Goal: Information Seeking & Learning: Learn about a topic

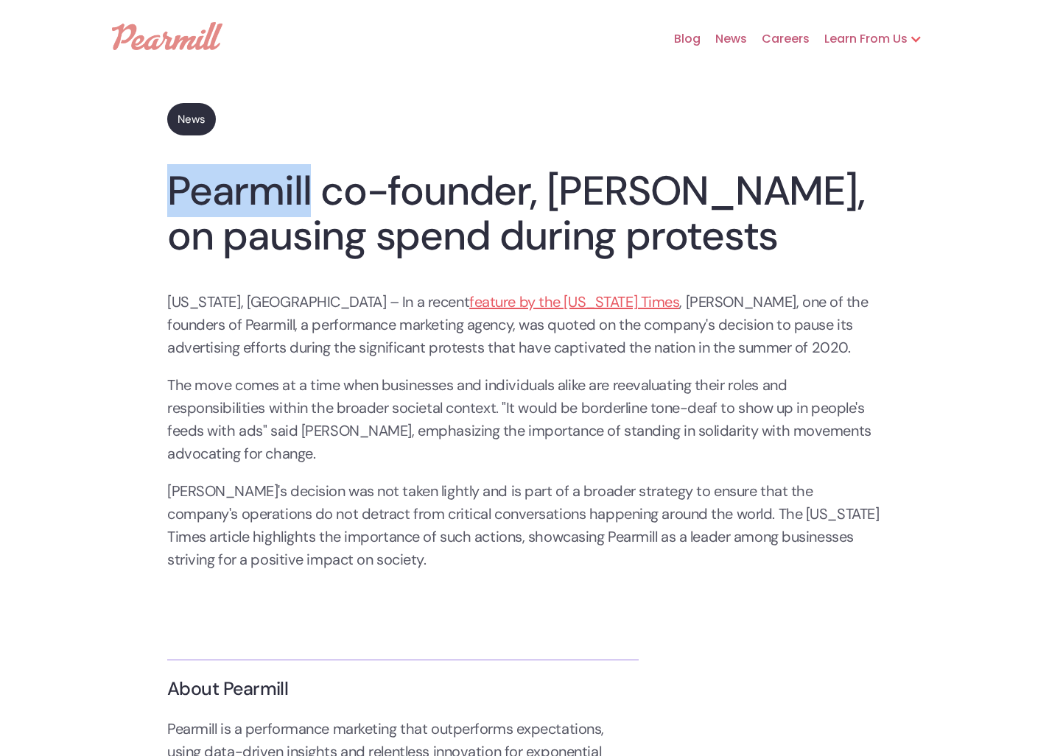
drag, startPoint x: 306, startPoint y: 194, endPoint x: 124, endPoint y: 186, distance: 181.3
click at [124, 186] on div "News Pearmill co-founder, Nima Gardideh, on pausing spend during protests Nima …" at bounding box center [524, 500] width 884 height 795
click at [176, 50] on link at bounding box center [167, 36] width 110 height 43
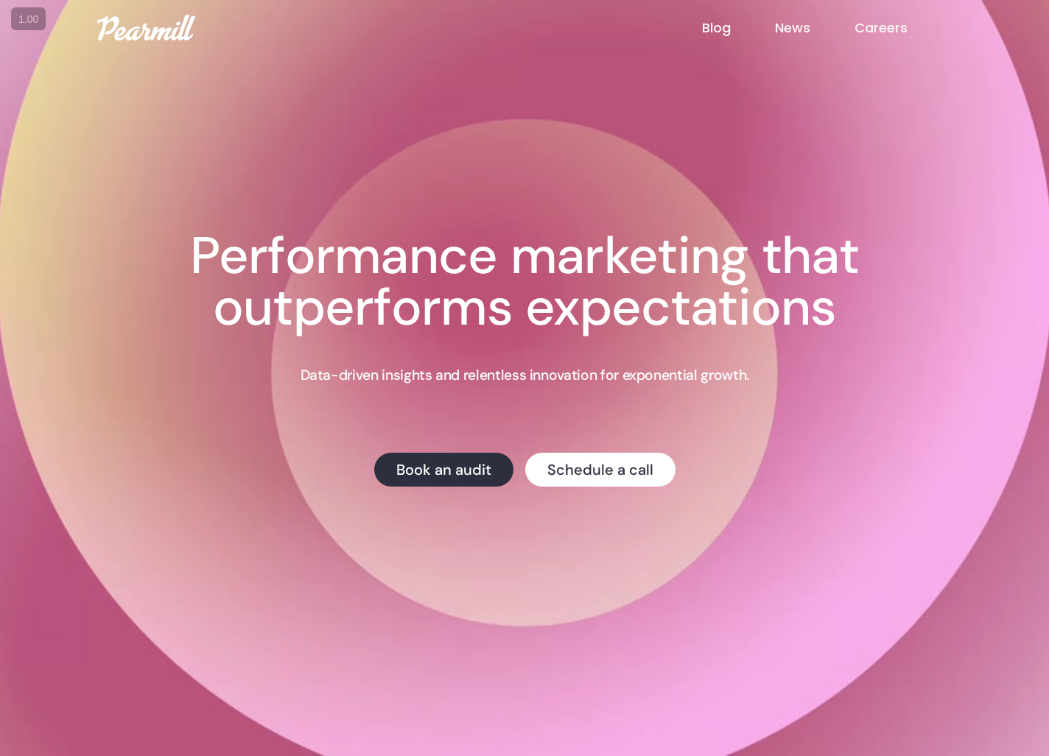
click at [734, 21] on link "Blog" at bounding box center [738, 27] width 73 height 19
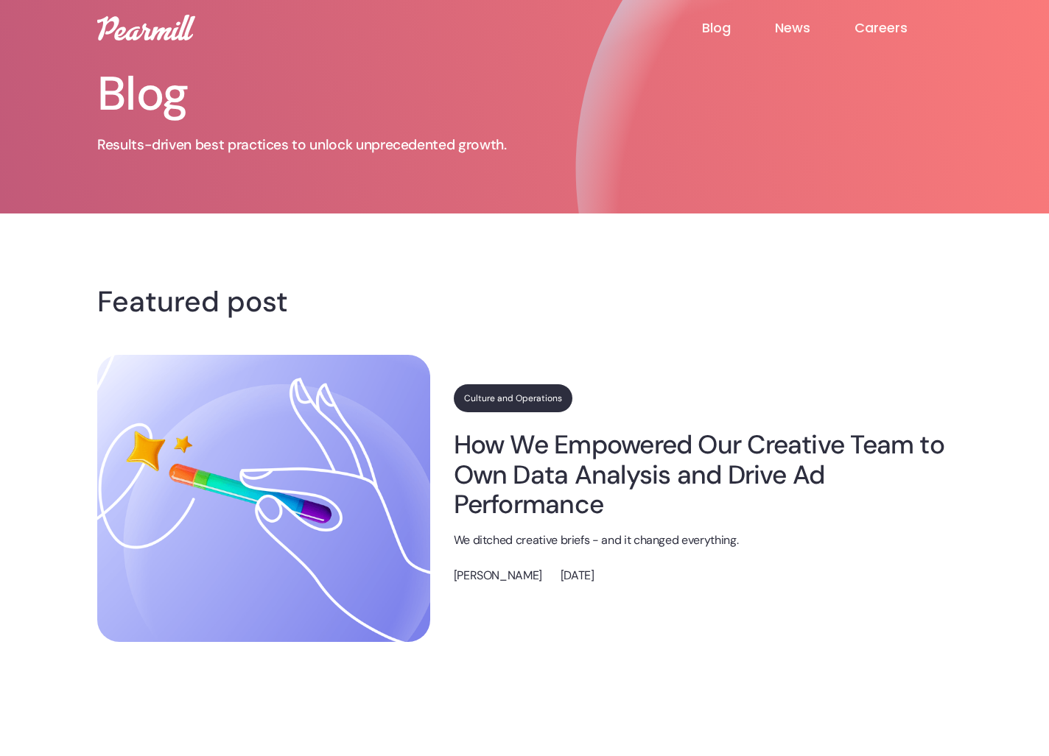
click at [798, 30] on link "News" at bounding box center [815, 28] width 80 height 18
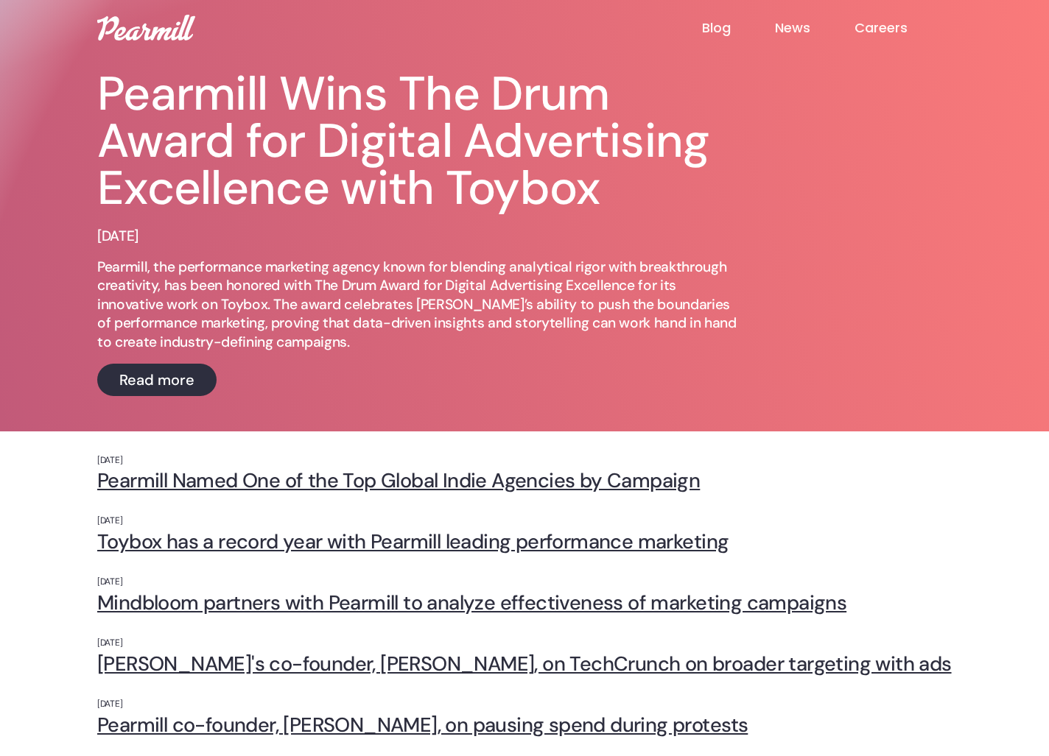
scroll to position [411, 0]
